Goal: Transaction & Acquisition: Purchase product/service

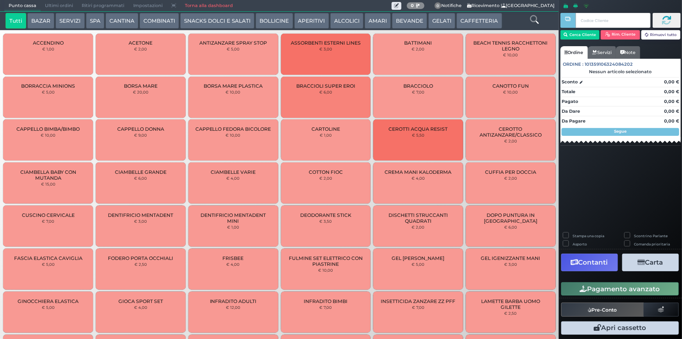
click at [392, 20] on button "BEVANDE" at bounding box center [409, 21] width 35 height 16
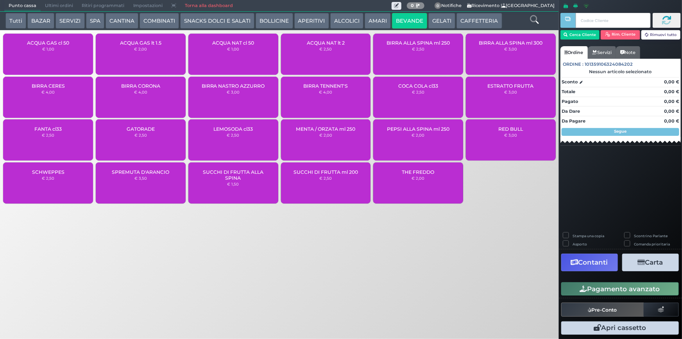
click at [233, 45] on div "ACQUA NAT cl 50 € 1,00" at bounding box center [233, 54] width 90 height 41
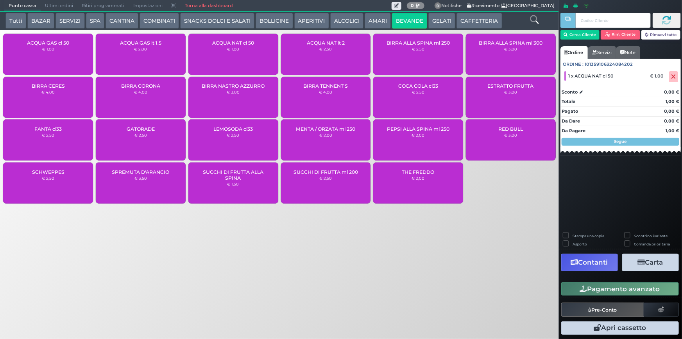
click at [590, 291] on button "Pagamento avanzato" at bounding box center [621, 288] width 118 height 13
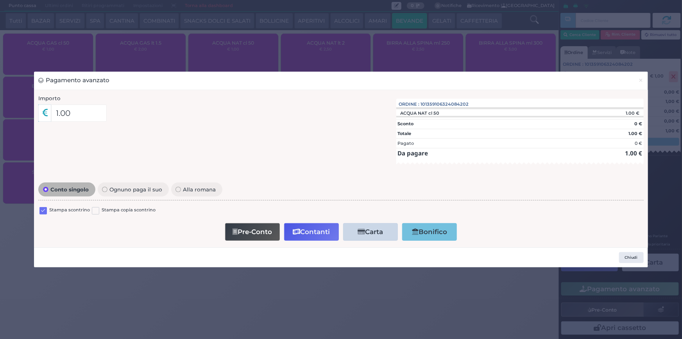
click at [43, 212] on label at bounding box center [42, 210] width 7 height 7
click at [0, 0] on input "checkbox" at bounding box center [0, 0] width 0 height 0
click at [299, 230] on icon "button" at bounding box center [296, 231] width 7 height 7
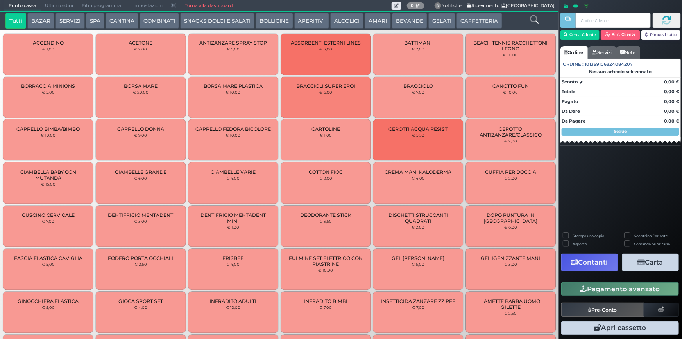
click at [59, 7] on span "Ultimi ordini" at bounding box center [59, 5] width 37 height 11
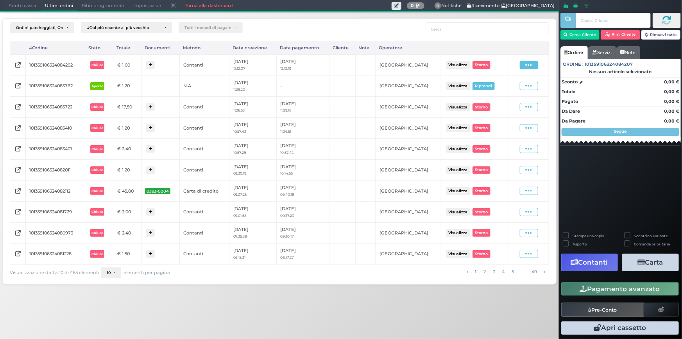
click at [525, 66] on span at bounding box center [529, 65] width 18 height 8
click at [510, 86] on span "Ristampa Pre-Conto" at bounding box center [512, 87] width 32 height 13
click at [24, 5] on span "Punto cassa" at bounding box center [22, 5] width 36 height 11
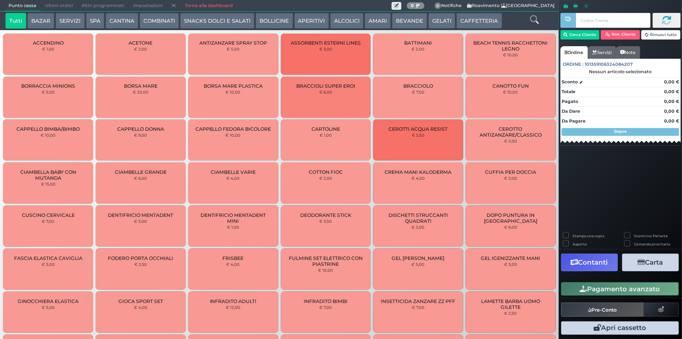
drag, startPoint x: 487, startPoint y: 22, endPoint x: 459, endPoint y: 28, distance: 28.3
click at [487, 22] on button "CAFFETTERIA" at bounding box center [479, 21] width 45 height 16
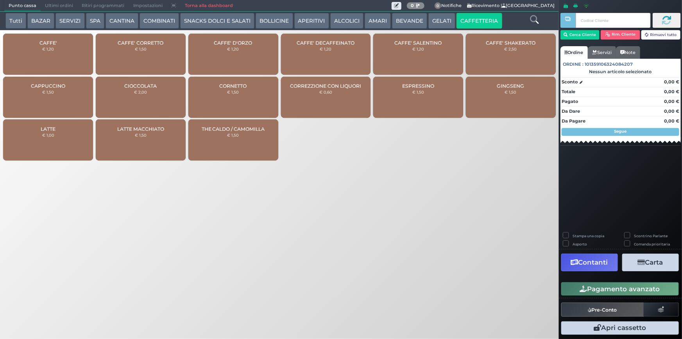
click at [59, 63] on div "CAFFE' € 1,20" at bounding box center [48, 54] width 90 height 41
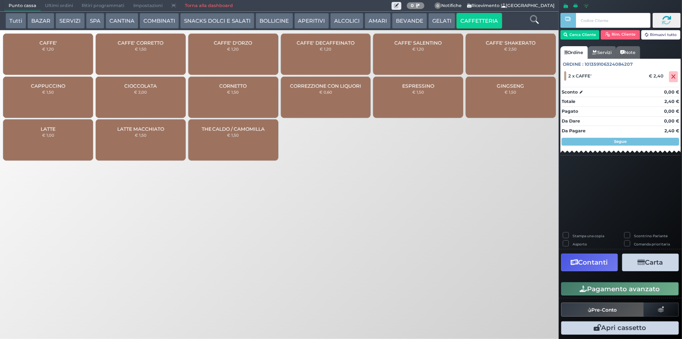
click at [607, 289] on button "Pagamento avanzato" at bounding box center [621, 288] width 118 height 13
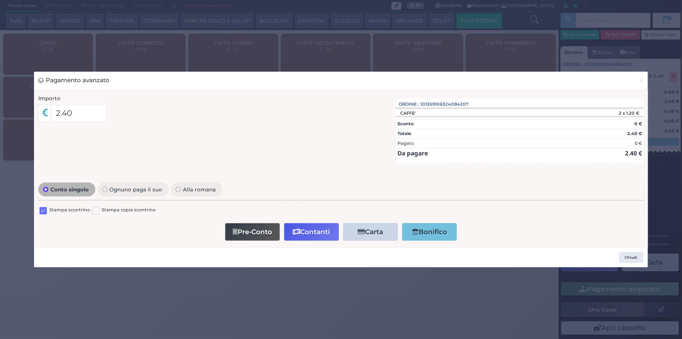
click at [44, 209] on label at bounding box center [42, 210] width 7 height 7
click at [0, 0] on input "checkbox" at bounding box center [0, 0] width 0 height 0
click at [324, 231] on button "Contanti" at bounding box center [311, 232] width 55 height 18
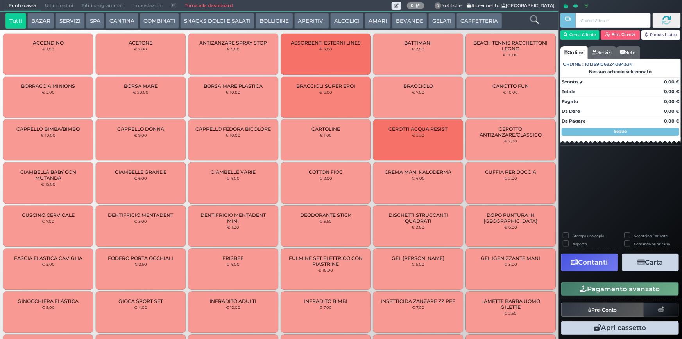
click at [55, 3] on span "Ultimi ordini" at bounding box center [59, 5] width 37 height 11
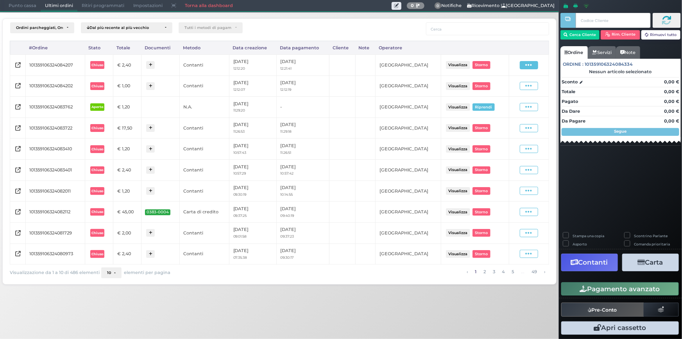
click at [524, 62] on span at bounding box center [529, 65] width 18 height 8
click at [508, 85] on span "Ristampa Pre-Conto" at bounding box center [512, 87] width 32 height 13
click at [25, 2] on span "Punto cassa" at bounding box center [22, 5] width 36 height 11
